Goal: Navigation & Orientation: Find specific page/section

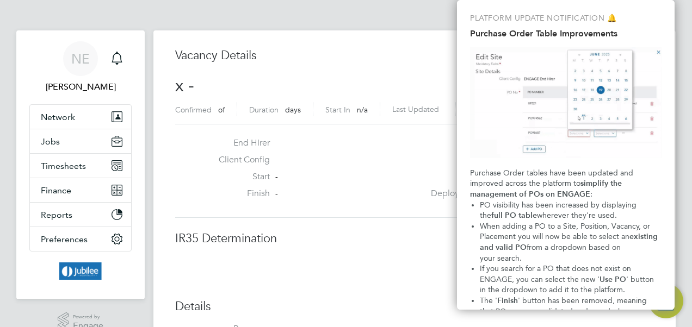
scroll to position [17, 234]
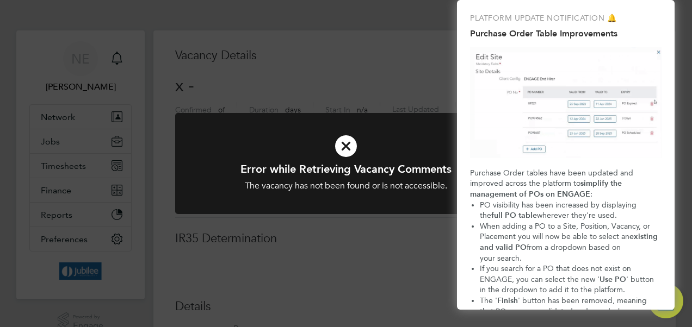
click at [352, 150] on icon at bounding box center [345, 146] width 283 height 42
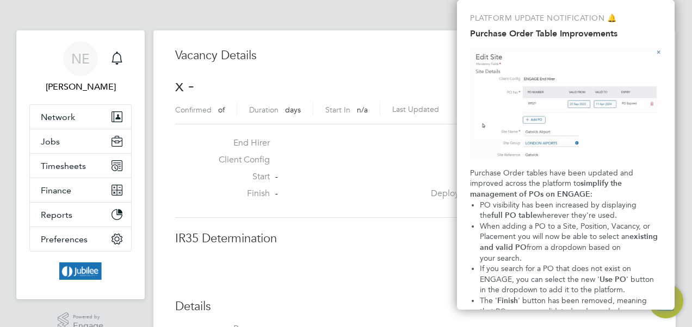
scroll to position [65, 0]
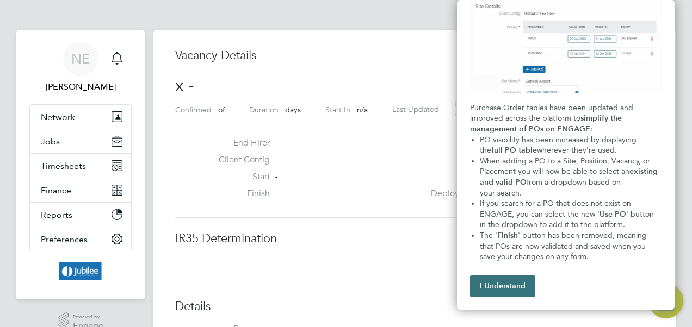
click at [496, 288] on button "I Understand" at bounding box center [502, 287] width 65 height 22
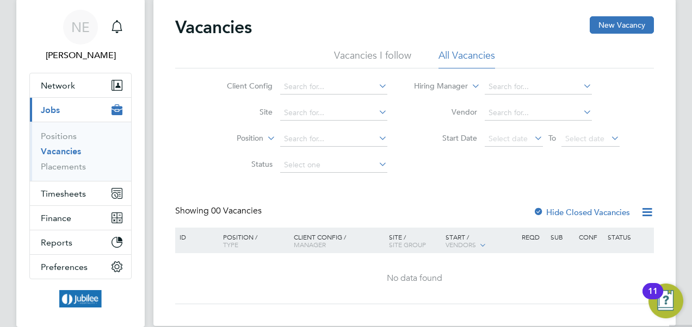
scroll to position [26, 0]
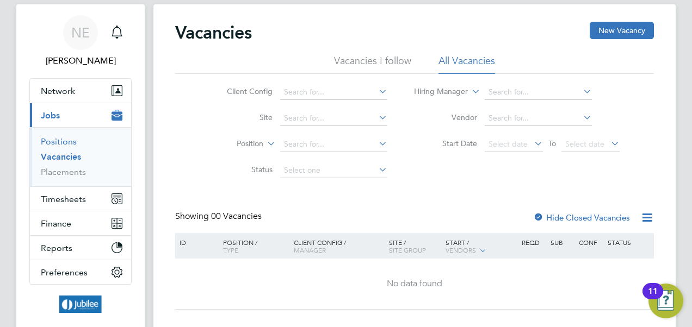
click at [71, 138] on link "Positions" at bounding box center [59, 141] width 36 height 10
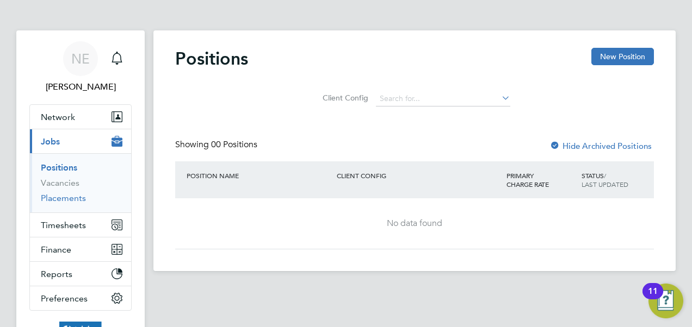
click at [67, 199] on link "Placements" at bounding box center [63, 198] width 45 height 10
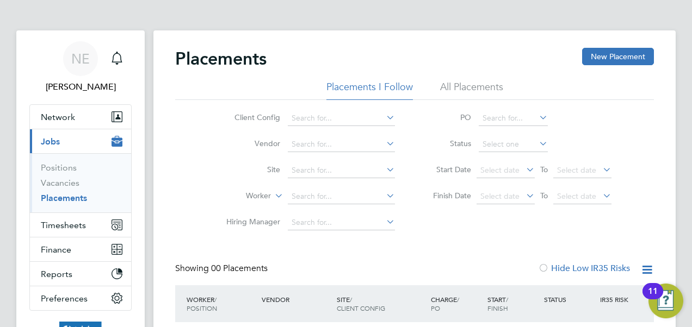
click at [77, 138] on button "Current page: Jobs" at bounding box center [80, 141] width 101 height 24
